Goal: Task Accomplishment & Management: Use online tool/utility

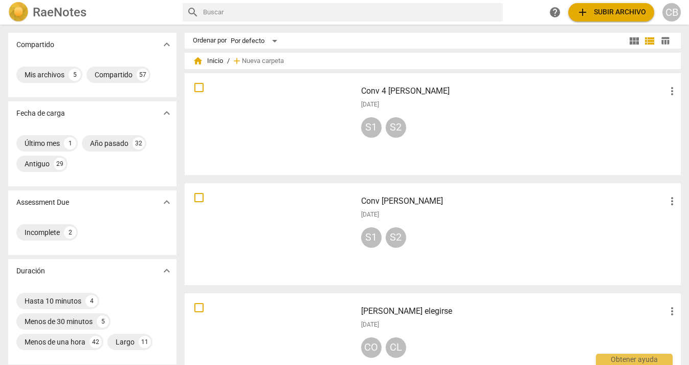
click at [24, 11] on img at bounding box center [18, 12] width 20 height 20
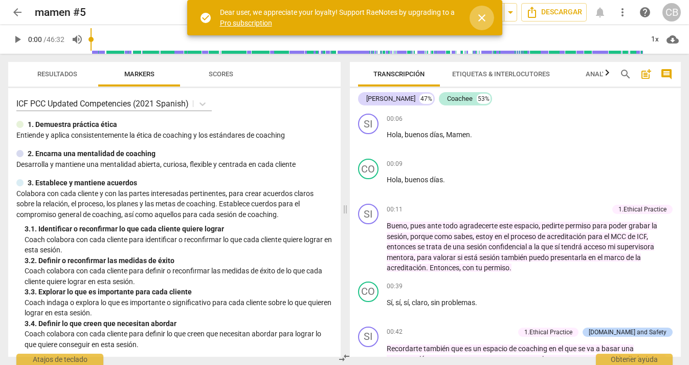
click at [480, 15] on span "close" at bounding box center [482, 18] width 12 height 12
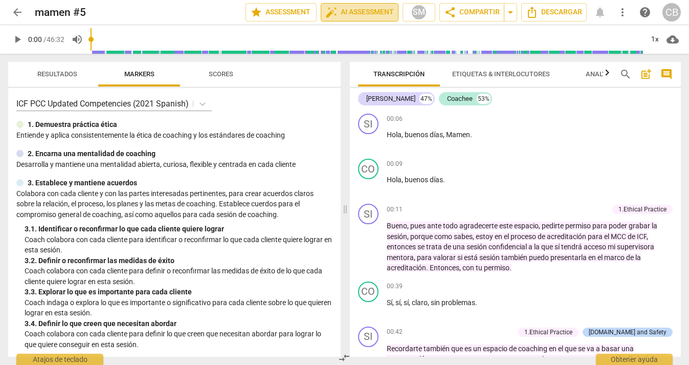
click at [364, 10] on span "auto_fix_high AI Assessment" at bounding box center [359, 12] width 69 height 12
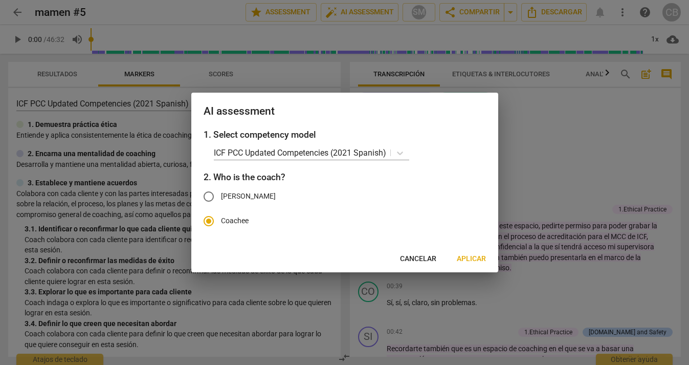
click at [418, 257] on span "Cancelar" at bounding box center [418, 259] width 36 height 10
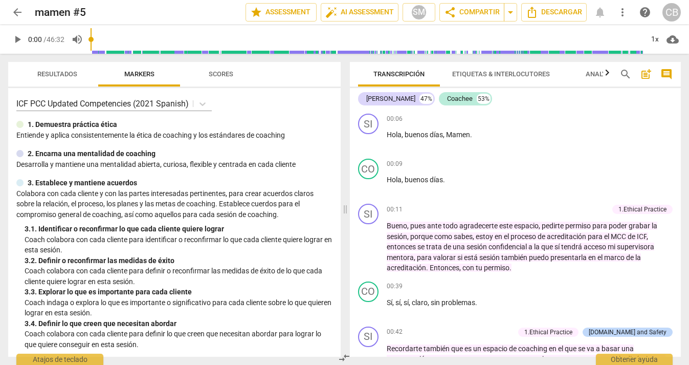
click at [669, 7] on div "CB" at bounding box center [672, 12] width 18 height 18
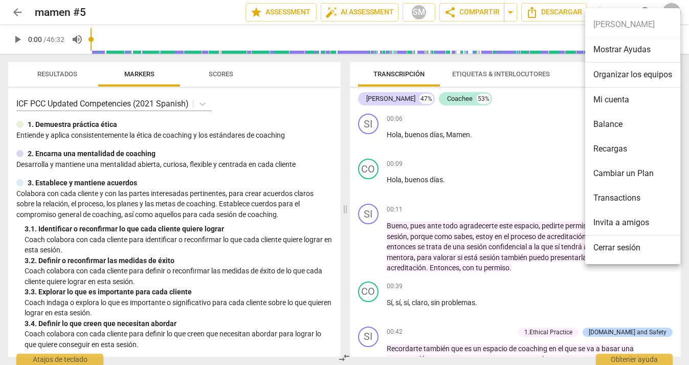
click at [616, 97] on li "Mi cuenta" at bounding box center [632, 99] width 95 height 25
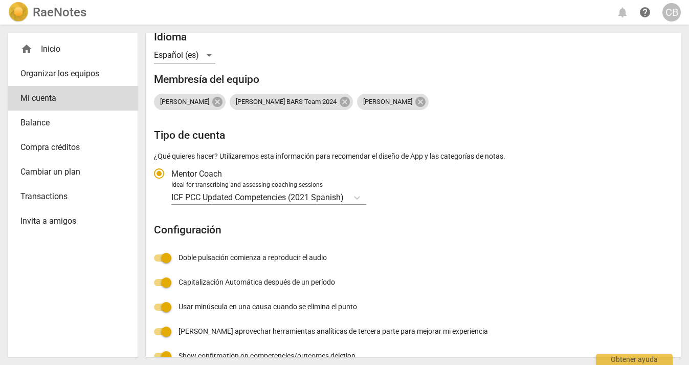
scroll to position [129, 0]
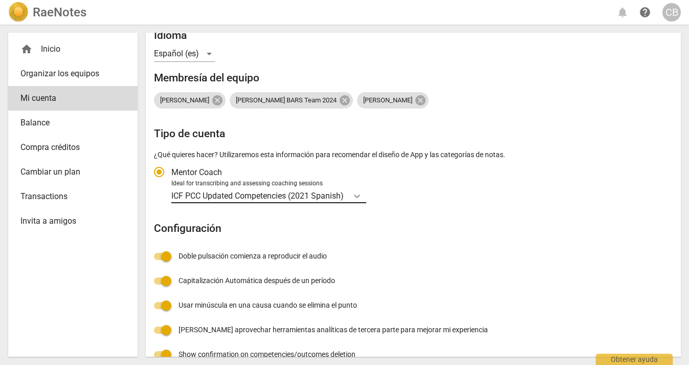
click at [358, 191] on icon "Tipo de cuenta" at bounding box center [357, 196] width 10 height 10
click at [0, 0] on input "Ideal for transcribing and assessing coaching sessions ICF PCC Updated Competen…" at bounding box center [0, 0] width 0 height 0
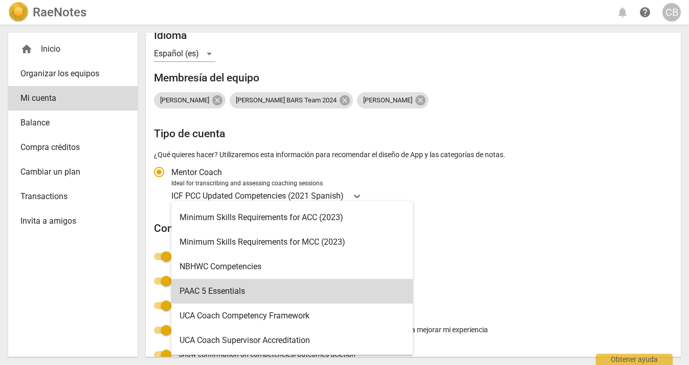
scroll to position [293, 0]
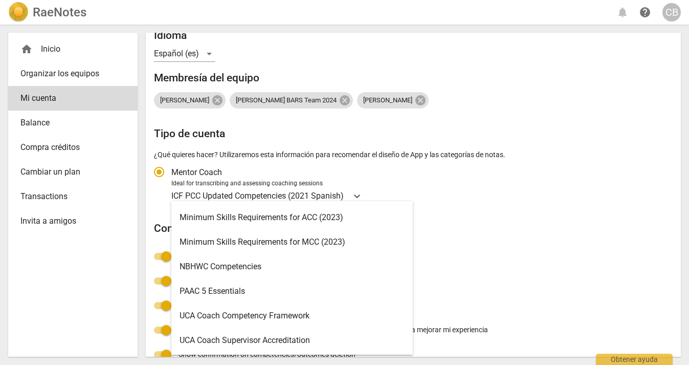
click at [273, 241] on div "Minimum Skills Requirements for MCC (2023)" at bounding box center [291, 242] width 241 height 25
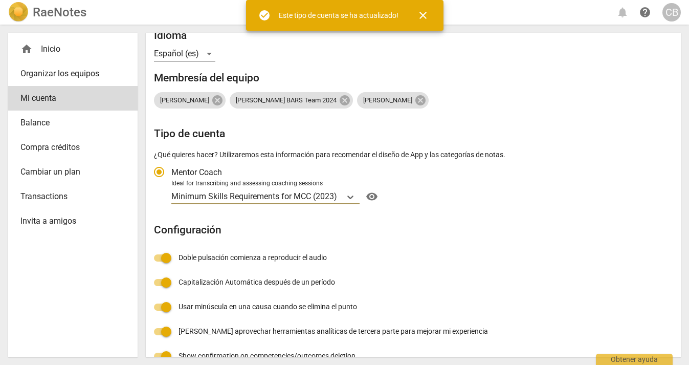
radio input "false"
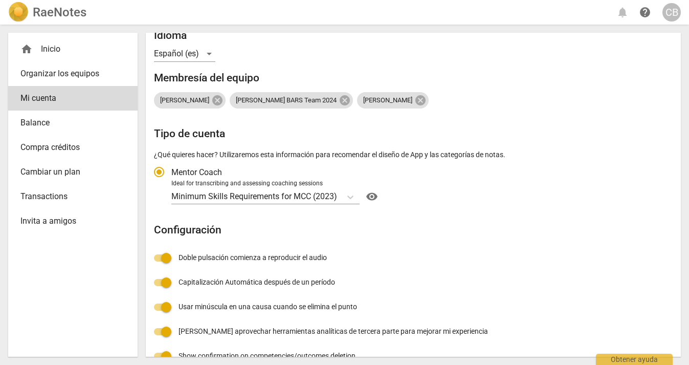
click at [22, 9] on img at bounding box center [18, 12] width 20 height 20
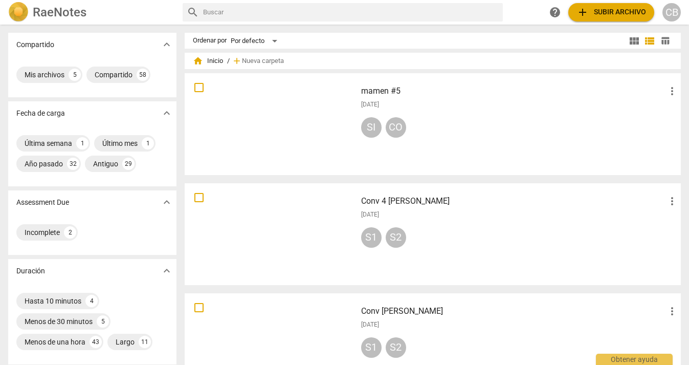
click at [316, 120] on div at bounding box center [270, 124] width 165 height 95
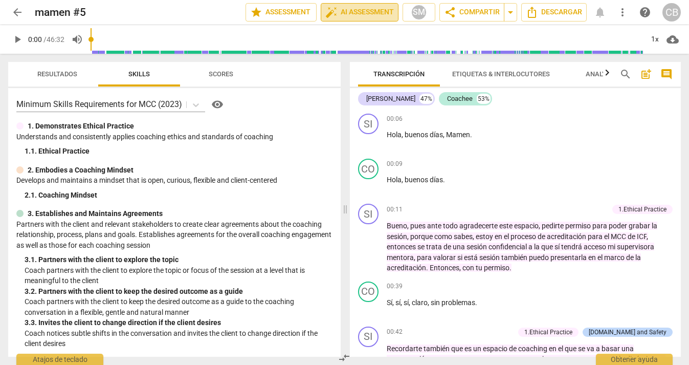
click at [365, 11] on span "auto_fix_high AI Assessment" at bounding box center [359, 12] width 69 height 12
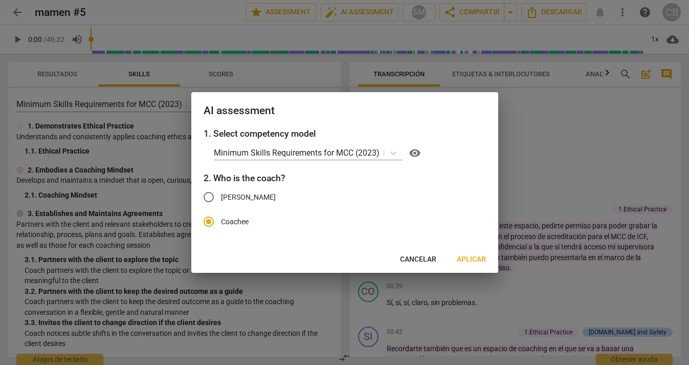
click at [418, 256] on span "Cancelar" at bounding box center [418, 259] width 36 height 10
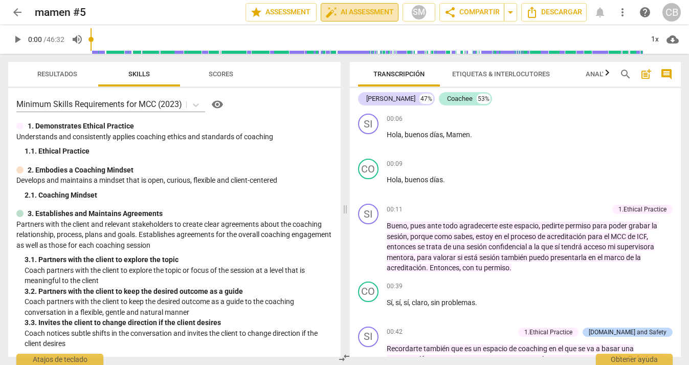
click at [369, 11] on span "auto_fix_high AI Assessment" at bounding box center [359, 12] width 69 height 12
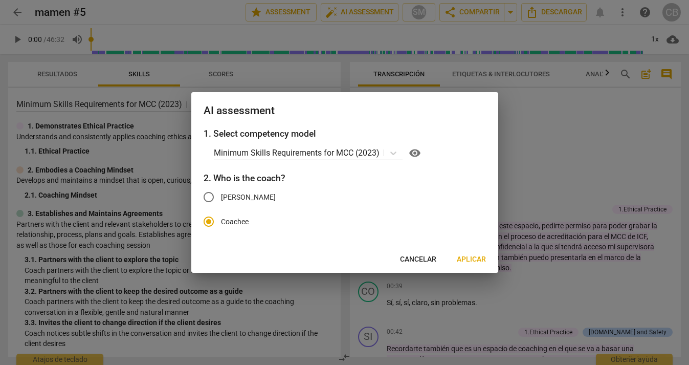
click at [211, 196] on input "Silvia" at bounding box center [208, 197] width 25 height 25
radio input "true"
radio input "false"
click at [475, 257] on span "Aplicar" at bounding box center [471, 259] width 29 height 10
